Goal: Transaction & Acquisition: Purchase product/service

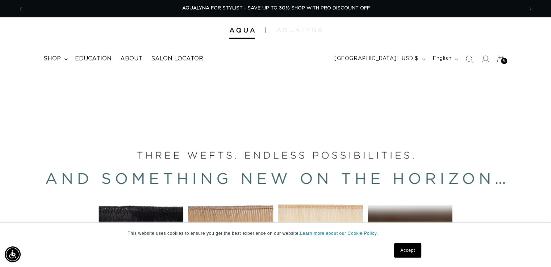
click at [294, 32] on img at bounding box center [299, 30] width 45 height 4
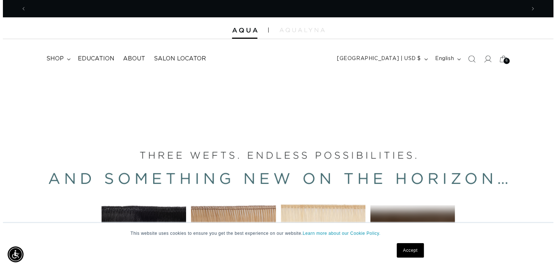
scroll to position [0, 998]
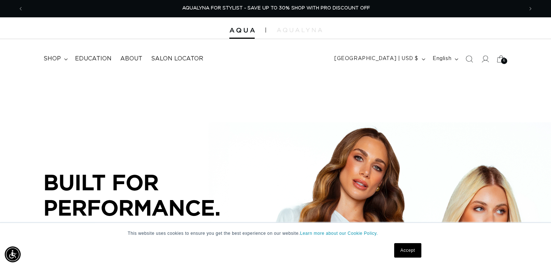
click at [501, 61] on div "6 6" at bounding box center [504, 61] width 6 height 6
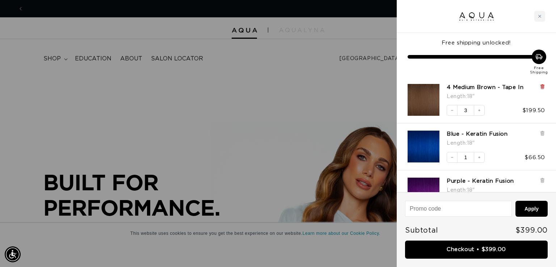
scroll to position [0, 0]
click at [543, 88] on icon at bounding box center [542, 87] width 3 height 4
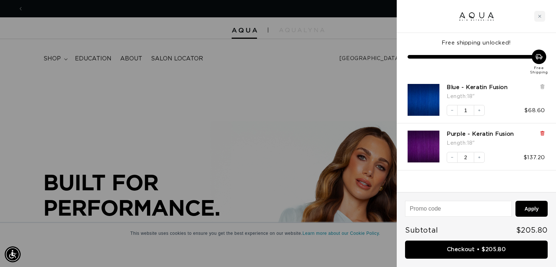
scroll to position [0, 505]
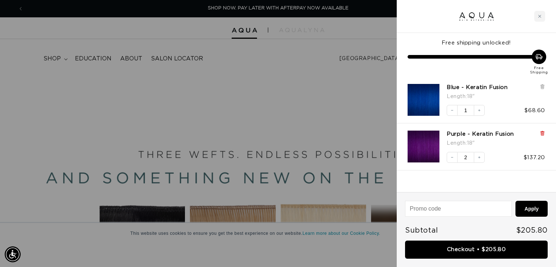
click at [542, 132] on icon at bounding box center [542, 133] width 1 height 4
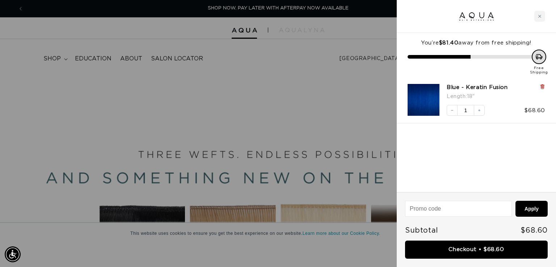
click at [543, 86] on icon at bounding box center [542, 87] width 3 height 4
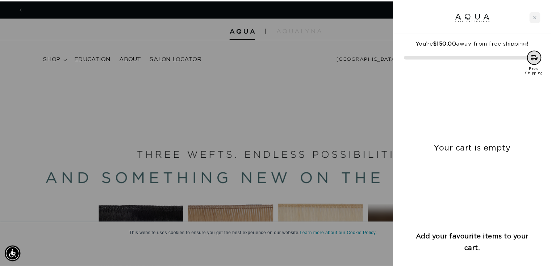
scroll to position [0, 1009]
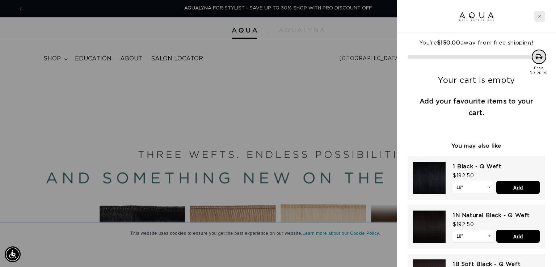
click at [542, 18] on div "Close cart" at bounding box center [539, 16] width 11 height 11
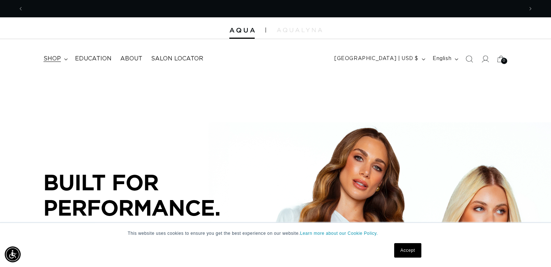
scroll to position [0, 0]
click at [63, 60] on summary "shop" at bounding box center [54, 59] width 31 height 16
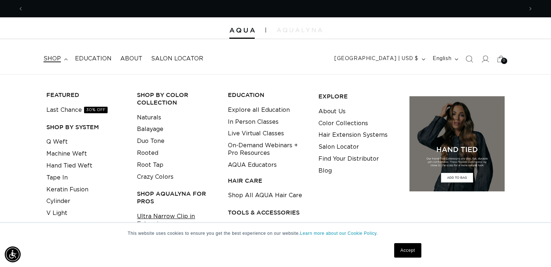
scroll to position [0, 998]
click at [161, 217] on link "Ultra Narrow Clip in Extensions" at bounding box center [176, 221] width 79 height 20
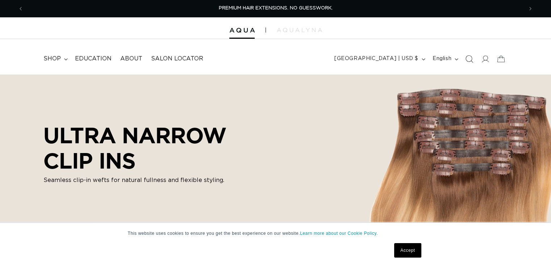
click at [467, 55] on icon "Search" at bounding box center [470, 59] width 8 height 8
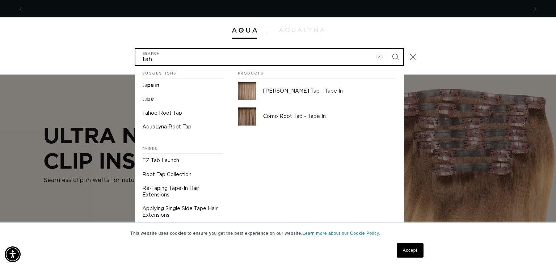
scroll to position [0, 1009]
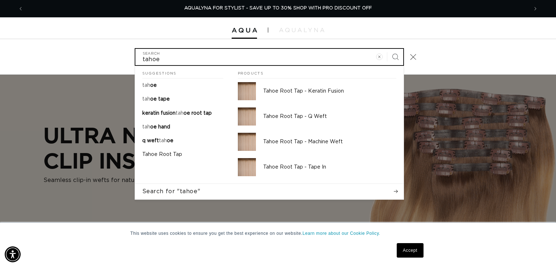
type input "tahoe"
click at [387, 49] on button "Search" at bounding box center [395, 57] width 16 height 16
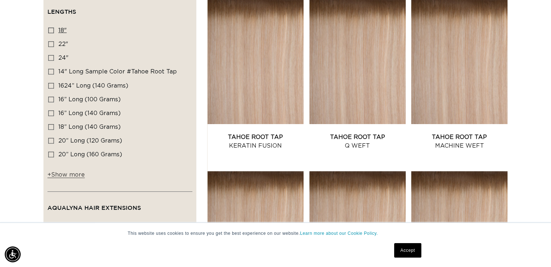
scroll to position [0, 998]
click at [50, 29] on icon at bounding box center [51, 31] width 6 height 6
click at [50, 29] on input "18" 18" (5 products)" at bounding box center [51, 31] width 6 height 6
checkbox input "true"
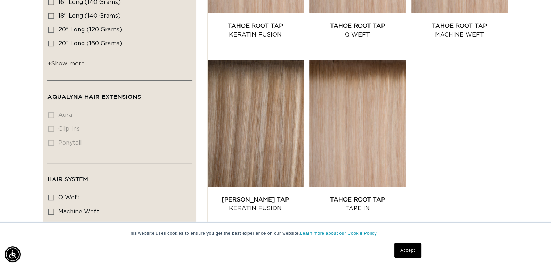
click at [52, 128] on li "clip ins clip ins (0 products)" at bounding box center [117, 129] width 139 height 14
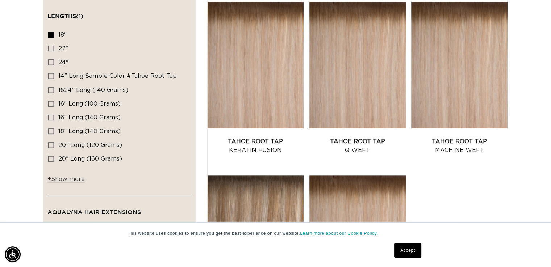
click at [526, 133] on div "Filter: Lengths (1) Lengths 18" 18" (5 products) 22" 22" (5 products) 24"" at bounding box center [275, 259] width 551 height 526
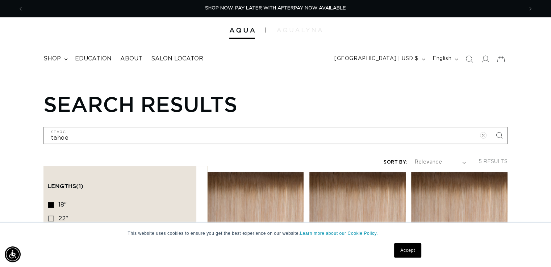
click at [301, 29] on img at bounding box center [299, 30] width 45 height 4
